Goal: Task Accomplishment & Management: Use online tool/utility

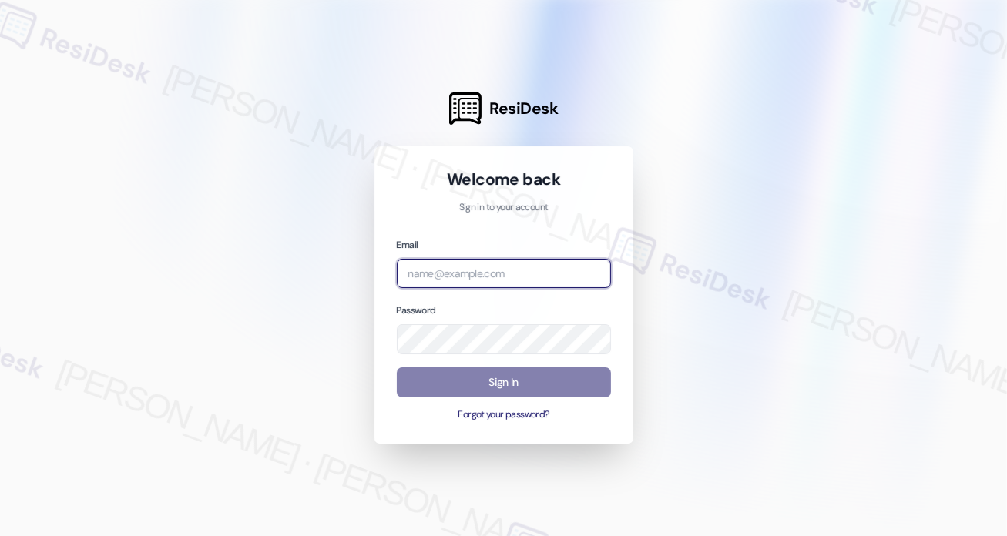
click at [476, 276] on input "email" at bounding box center [504, 274] width 214 height 30
type input "k"
type input "[EMAIL_ADDRESS][PERSON_NAME][PERSON_NAME][DOMAIN_NAME]"
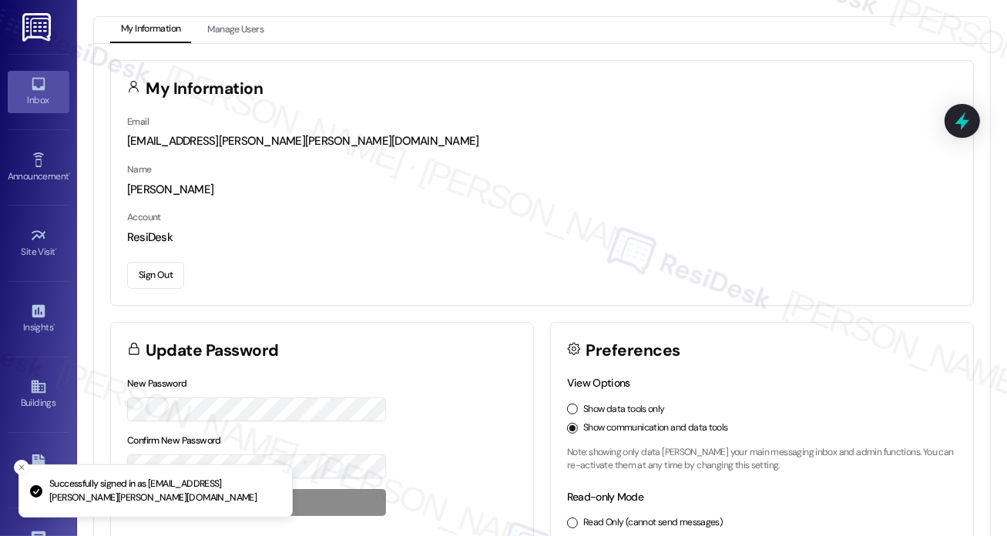
click at [52, 77] on link "Inbox" at bounding box center [39, 92] width 62 height 42
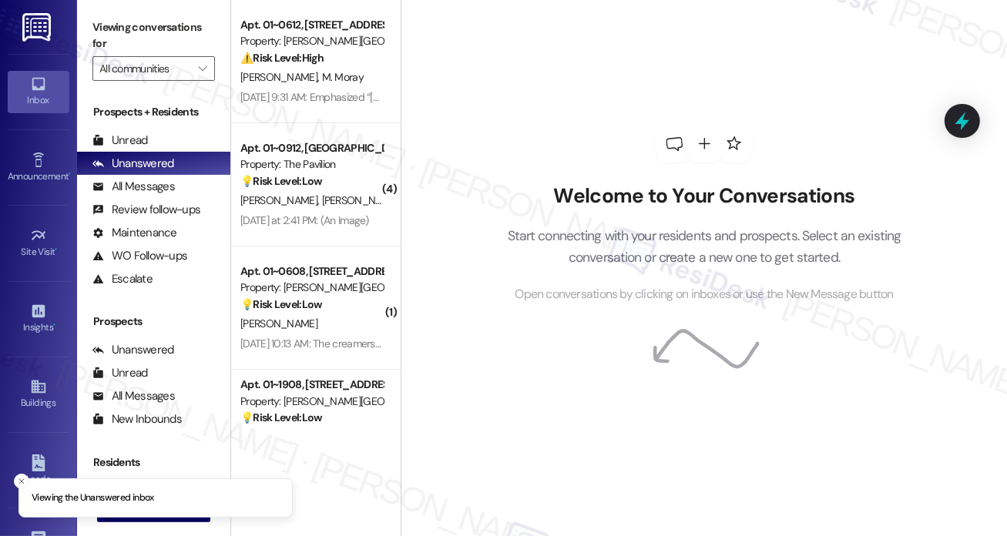
click at [592, 243] on p "Start connecting with your residents and prospects. Select an existing conversa…" at bounding box center [704, 247] width 441 height 44
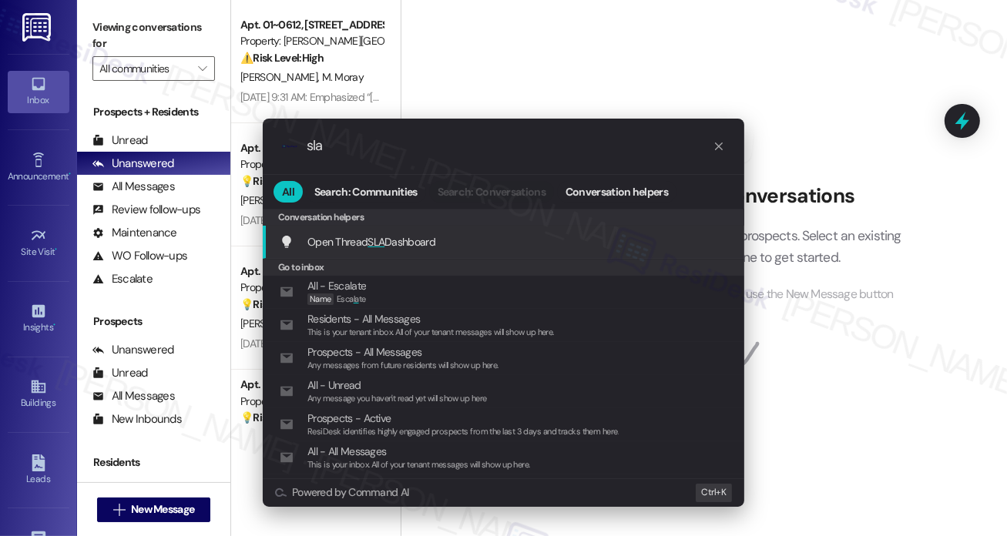
type input "sla"
click at [411, 235] on span "Open Thread SLA Dashboard" at bounding box center [371, 242] width 128 height 14
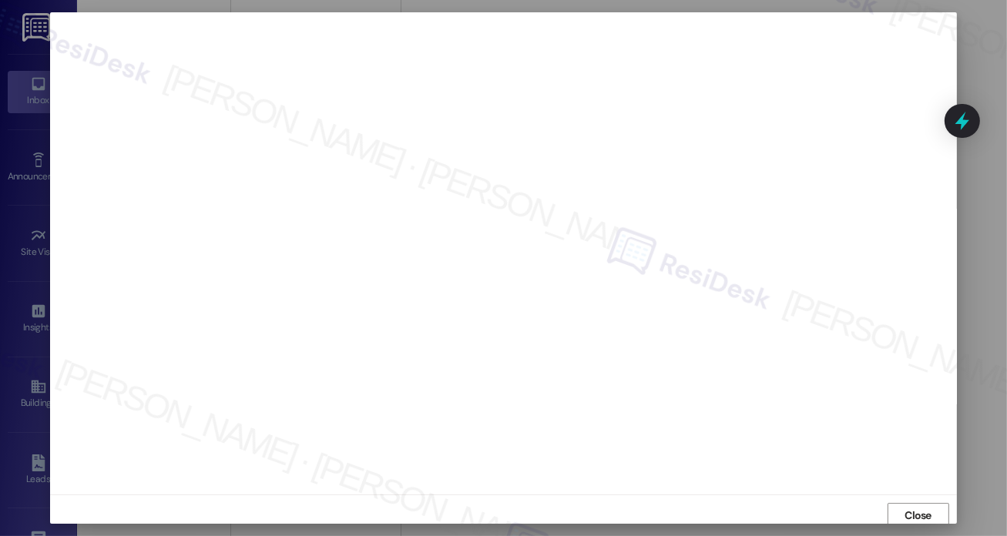
scroll to position [4, 0]
